Goal: Task Accomplishment & Management: Manage account settings

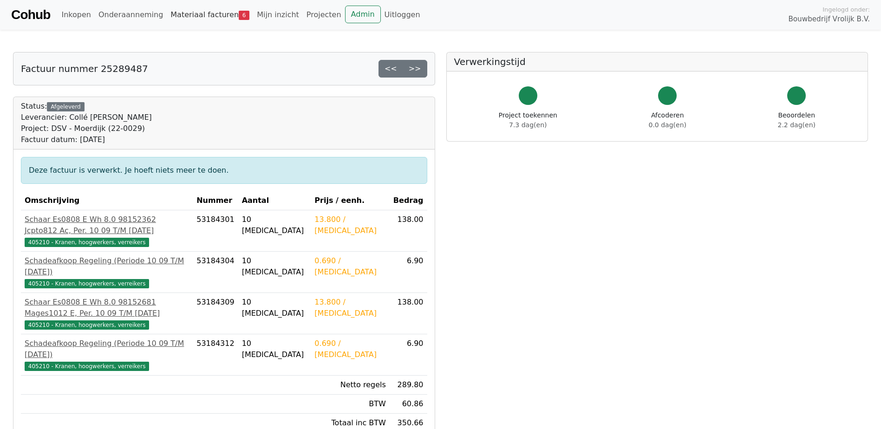
click at [197, 16] on link "Materiaal facturen 6" at bounding box center [210, 15] width 86 height 19
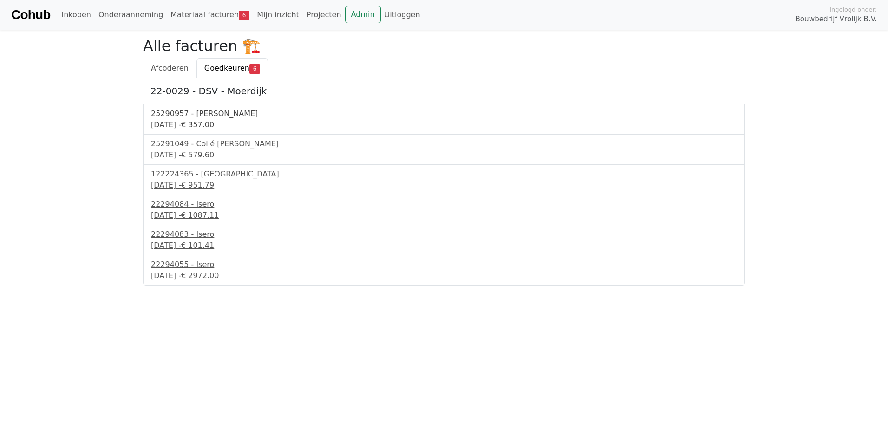
click at [214, 124] on span "€ 357.00" at bounding box center [197, 124] width 33 height 9
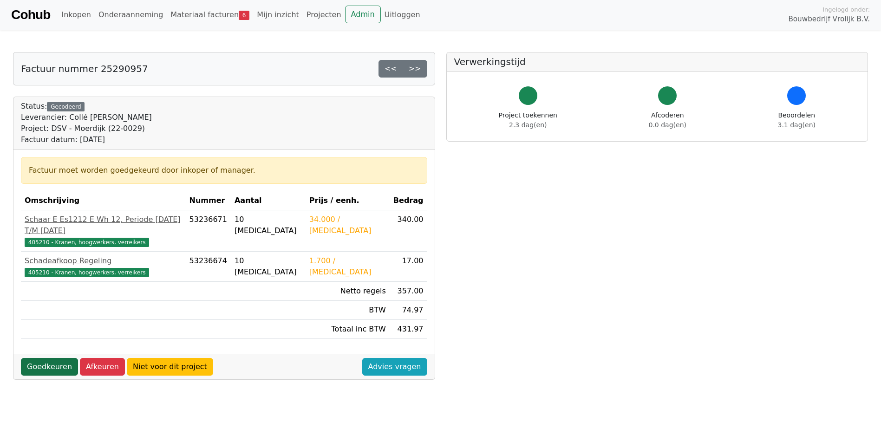
click at [48, 358] on link "Goedkeuren" at bounding box center [49, 367] width 57 height 18
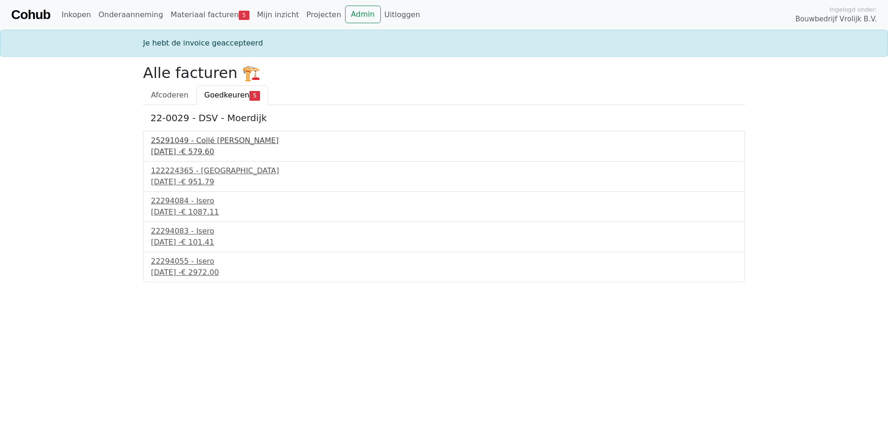
click at [202, 148] on div "29 september 2025 - € 579.60" at bounding box center [444, 151] width 586 height 11
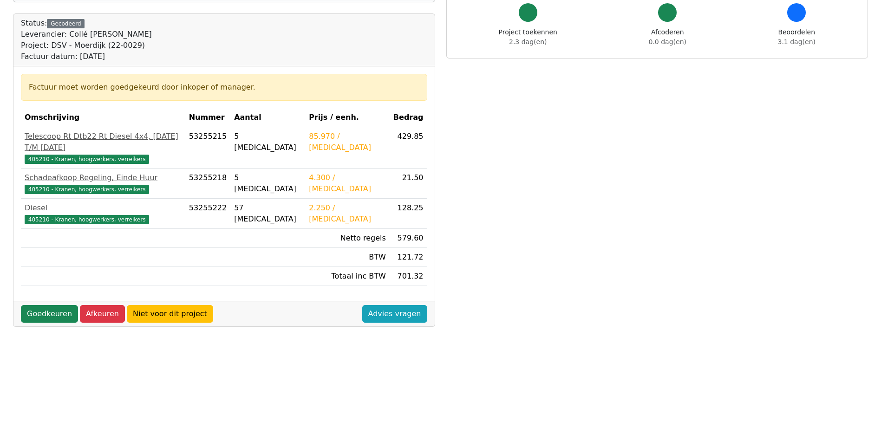
scroll to position [93, 0]
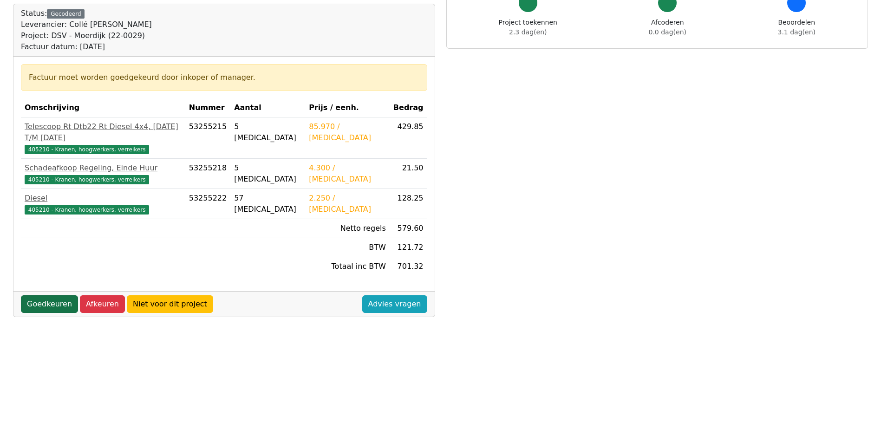
click at [52, 295] on link "Goedkeuren" at bounding box center [49, 304] width 57 height 18
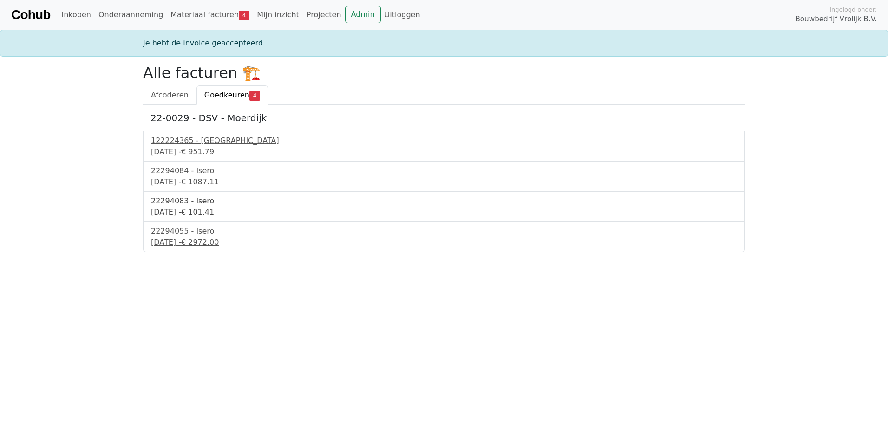
click at [188, 212] on div "30 september 2025 - € 101.41" at bounding box center [444, 212] width 586 height 11
